Goal: Task Accomplishment & Management: Complete application form

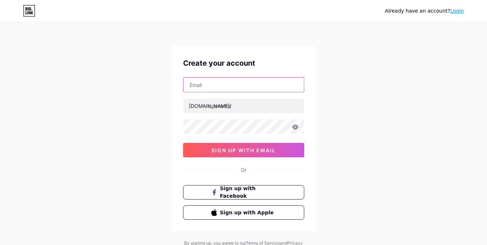
click at [246, 83] on input "text" at bounding box center [243, 84] width 120 height 14
type input "[EMAIL_ADDRESS][DOMAIN_NAME]"
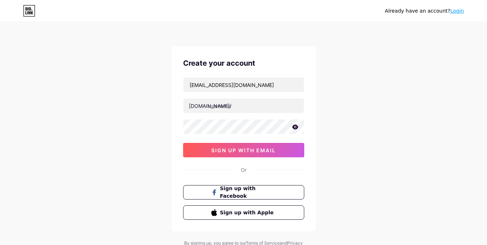
click at [294, 128] on icon at bounding box center [295, 126] width 6 height 5
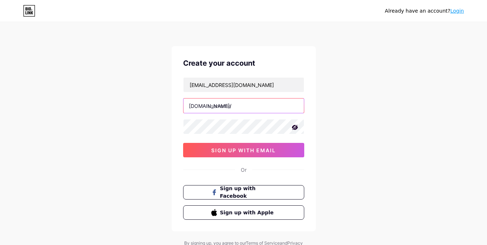
click at [259, 105] on input "text" at bounding box center [243, 105] width 120 height 14
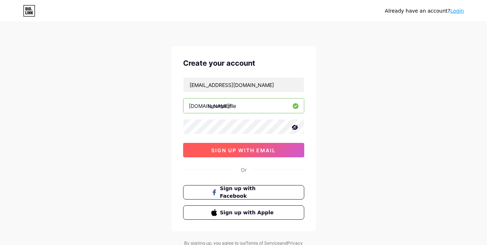
type input "tanvirprofile"
click at [220, 145] on button "sign up with email" at bounding box center [243, 150] width 121 height 14
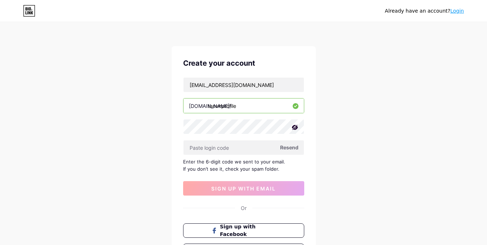
click at [292, 148] on span "Resend" at bounding box center [289, 147] width 18 height 8
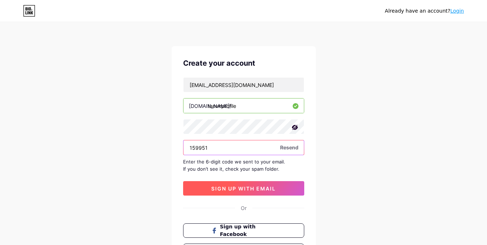
type input "159951"
click at [266, 187] on span "sign up with email" at bounding box center [243, 188] width 65 height 6
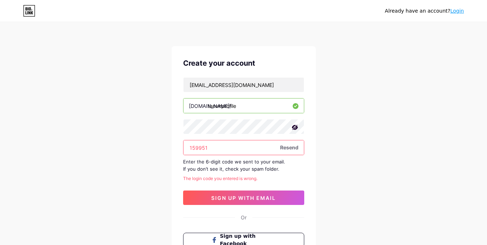
drag, startPoint x: 249, startPoint y: 152, endPoint x: 183, endPoint y: 143, distance: 66.9
click at [183, 143] on input "159951" at bounding box center [243, 147] width 120 height 14
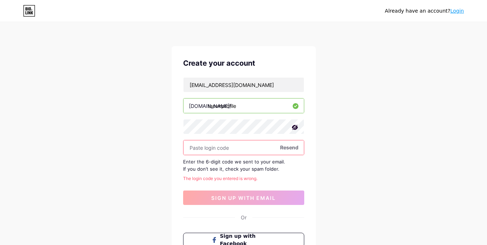
paste input "521990"
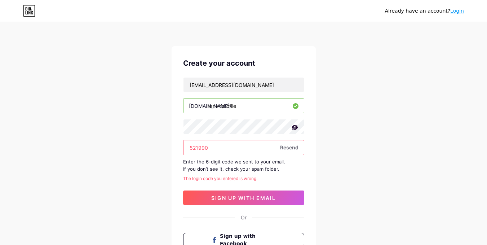
type input "521990"
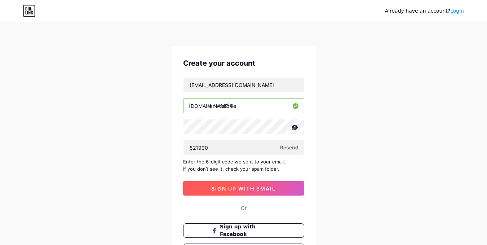
click at [225, 186] on span "sign up with email" at bounding box center [243, 188] width 65 height 6
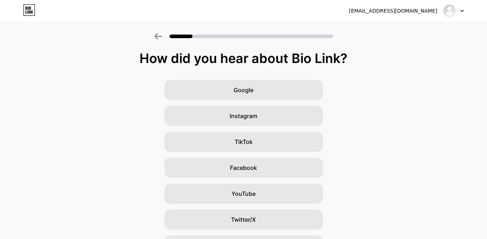
scroll to position [71, 0]
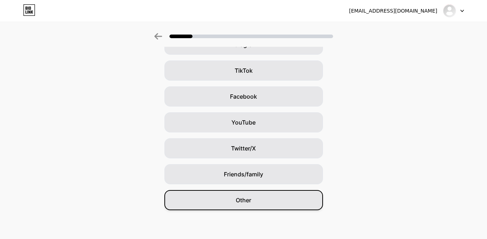
click at [265, 204] on div "Other" at bounding box center [243, 200] width 159 height 20
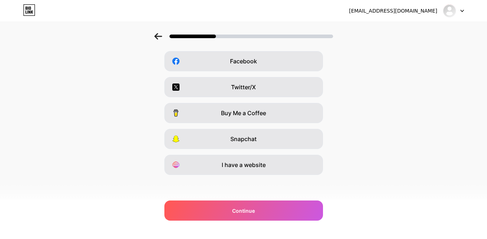
scroll to position [107, 0]
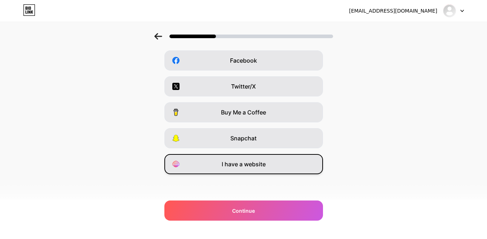
click at [259, 165] on span "I have a website" at bounding box center [244, 164] width 44 height 9
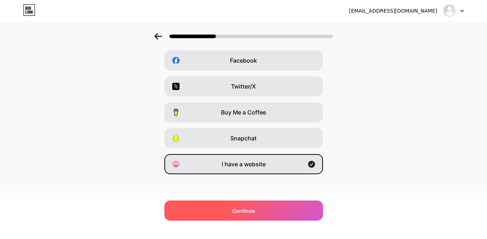
click at [254, 205] on div "Continue" at bounding box center [243, 211] width 159 height 20
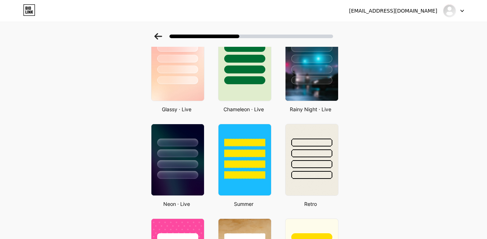
scroll to position [238, 0]
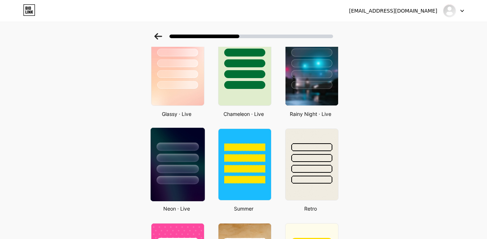
click at [177, 173] on div at bounding box center [177, 169] width 42 height 8
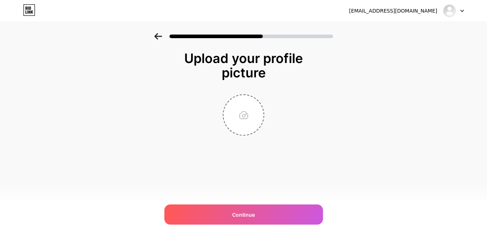
scroll to position [0, 0]
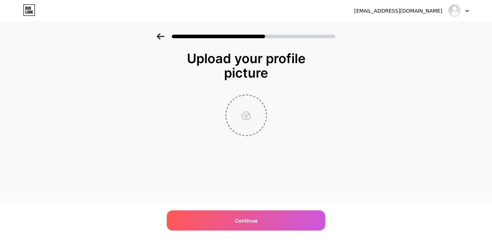
drag, startPoint x: 229, startPoint y: 133, endPoint x: 241, endPoint y: 126, distance: 13.4
click at [241, 126] on input "file" at bounding box center [246, 115] width 40 height 40
type input "C:\fakepath\MY LOGO.jpeg"
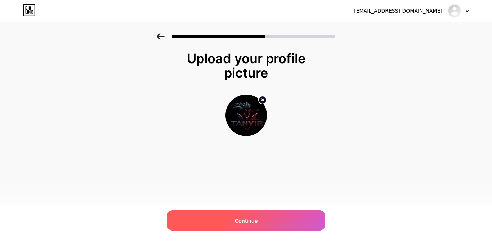
click at [231, 214] on div "Continue" at bounding box center [246, 220] width 159 height 20
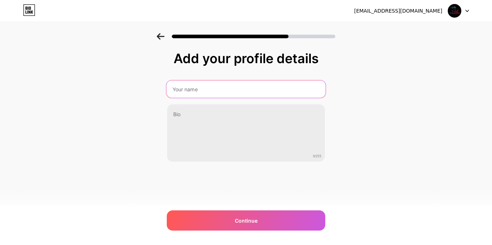
click at [219, 86] on input "text" at bounding box center [245, 88] width 159 height 17
type input "T"
type input "[PERSON_NAME]"
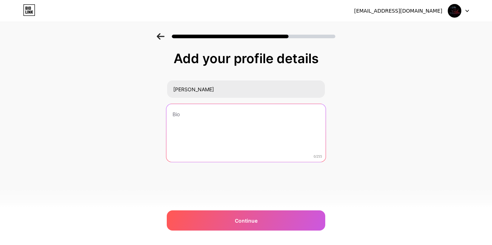
click at [238, 112] on textarea at bounding box center [245, 133] width 159 height 59
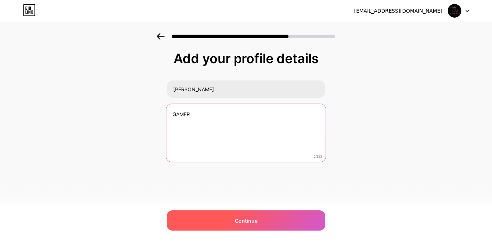
type textarea "GAMER"
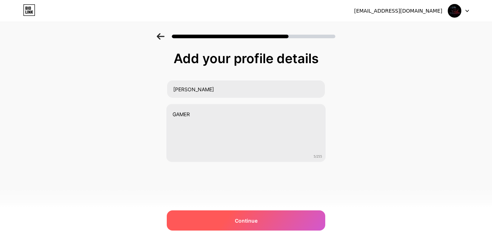
click at [249, 221] on span "Continue" at bounding box center [246, 221] width 23 height 8
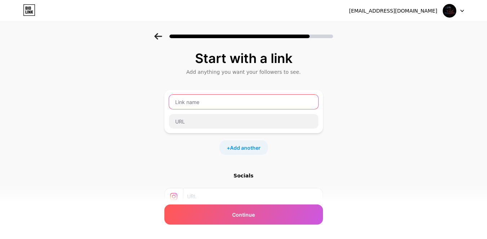
click at [242, 104] on input "text" at bounding box center [243, 102] width 149 height 14
type input "tanvirprofile"
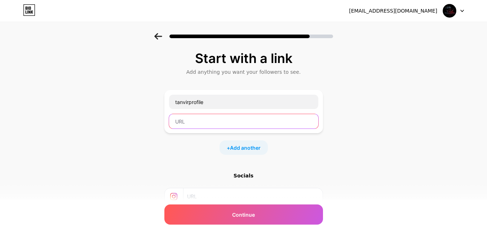
click at [233, 116] on input "text" at bounding box center [243, 121] width 149 height 14
click at [239, 147] on span "Add another" at bounding box center [245, 148] width 31 height 8
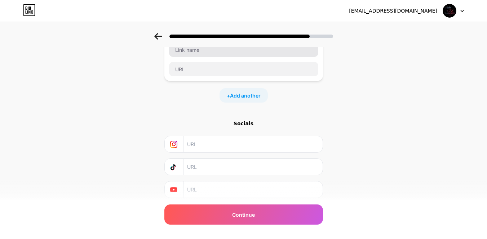
scroll to position [79, 0]
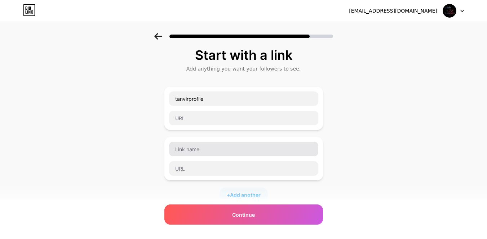
click at [221, 158] on div at bounding box center [244, 159] width 150 height 35
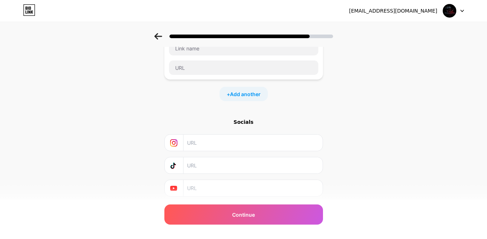
scroll to position [126, 0]
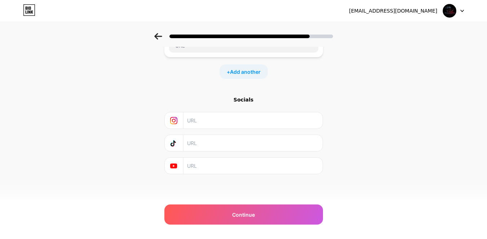
click at [233, 139] on input "text" at bounding box center [252, 143] width 131 height 16
paste input "[URL][DOMAIN_NAME]"
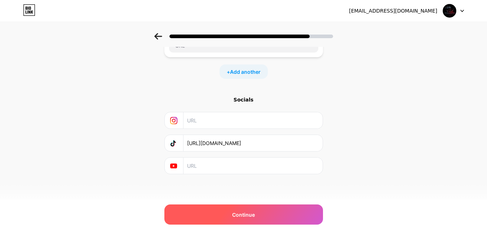
type input "[URL][DOMAIN_NAME]"
click at [254, 209] on div "Continue" at bounding box center [243, 215] width 159 height 20
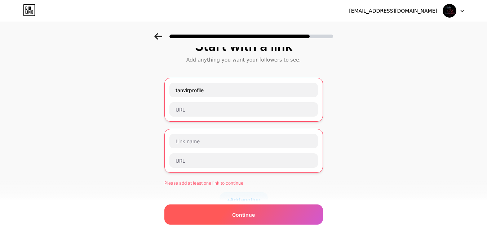
scroll to position [12, 0]
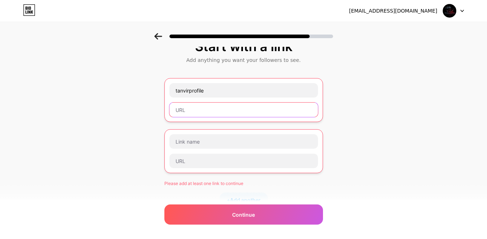
click at [235, 112] on input "text" at bounding box center [243, 110] width 148 height 14
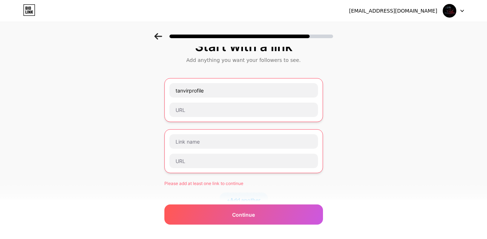
click at [113, 58] on div "Start with a link Add anything you want your followers to see. tanvirprofile Pl…" at bounding box center [243, 179] width 487 height 317
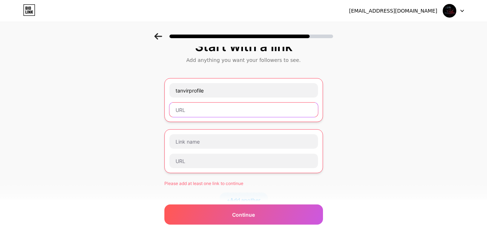
click at [242, 108] on input "text" at bounding box center [243, 110] width 148 height 14
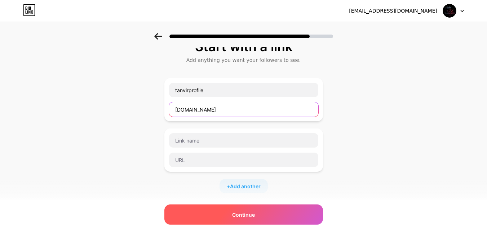
type input "[DOMAIN_NAME]"
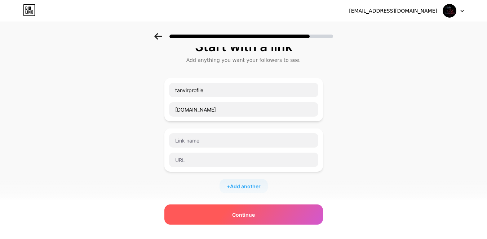
click at [221, 214] on div "Continue" at bounding box center [243, 215] width 159 height 20
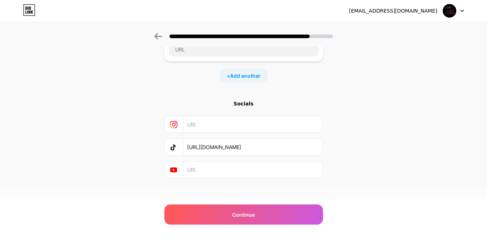
scroll to position [126, 0]
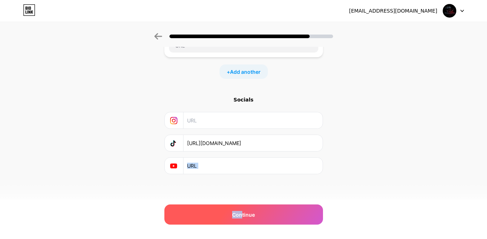
drag, startPoint x: 244, startPoint y: 203, endPoint x: 244, endPoint y: 214, distance: 11.2
click at [244, 210] on div "Start with a link Add anything you want your followers to see. tanvirprofile [D…" at bounding box center [243, 68] width 159 height 286
click at [244, 214] on span "Continue" at bounding box center [243, 215] width 23 height 8
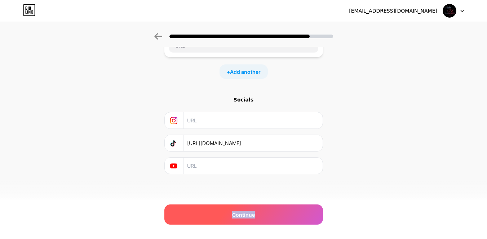
click at [244, 214] on span "Continue" at bounding box center [243, 215] width 23 height 8
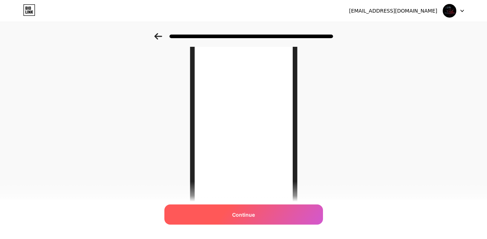
scroll to position [34, 0]
click at [231, 218] on div "Continue" at bounding box center [243, 215] width 159 height 20
